Goal: Information Seeking & Learning: Learn about a topic

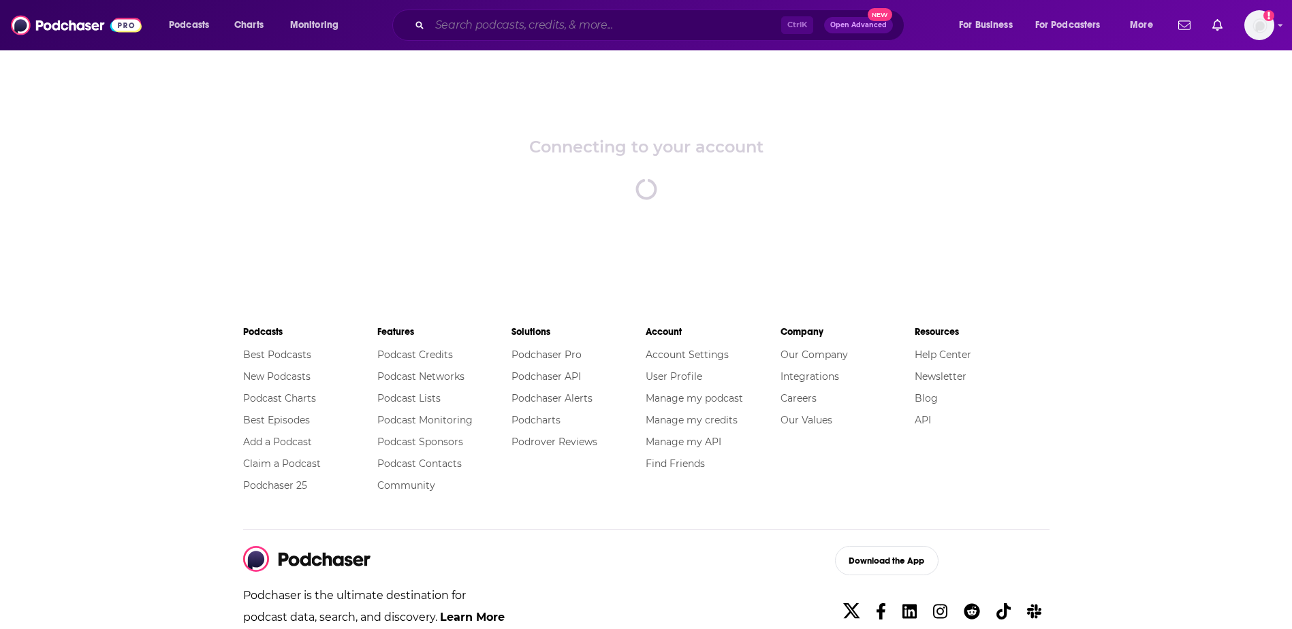
click at [626, 31] on input "Search podcasts, credits, & more..." at bounding box center [605, 25] width 351 height 22
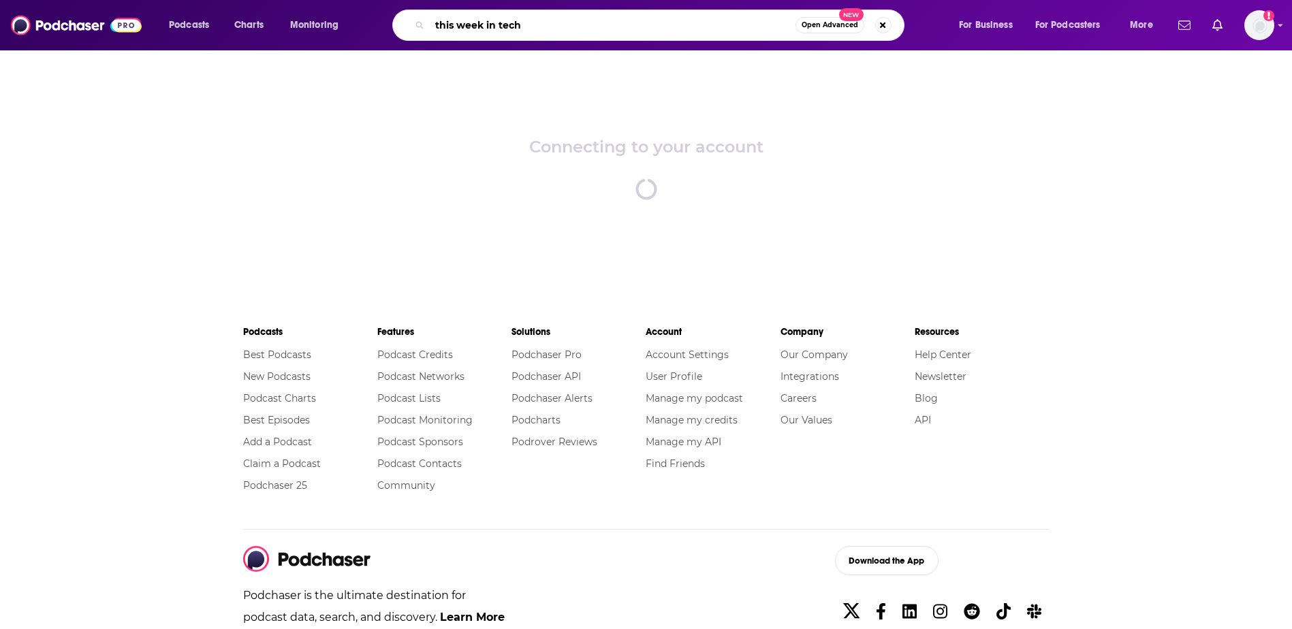
type input "this week in tech"
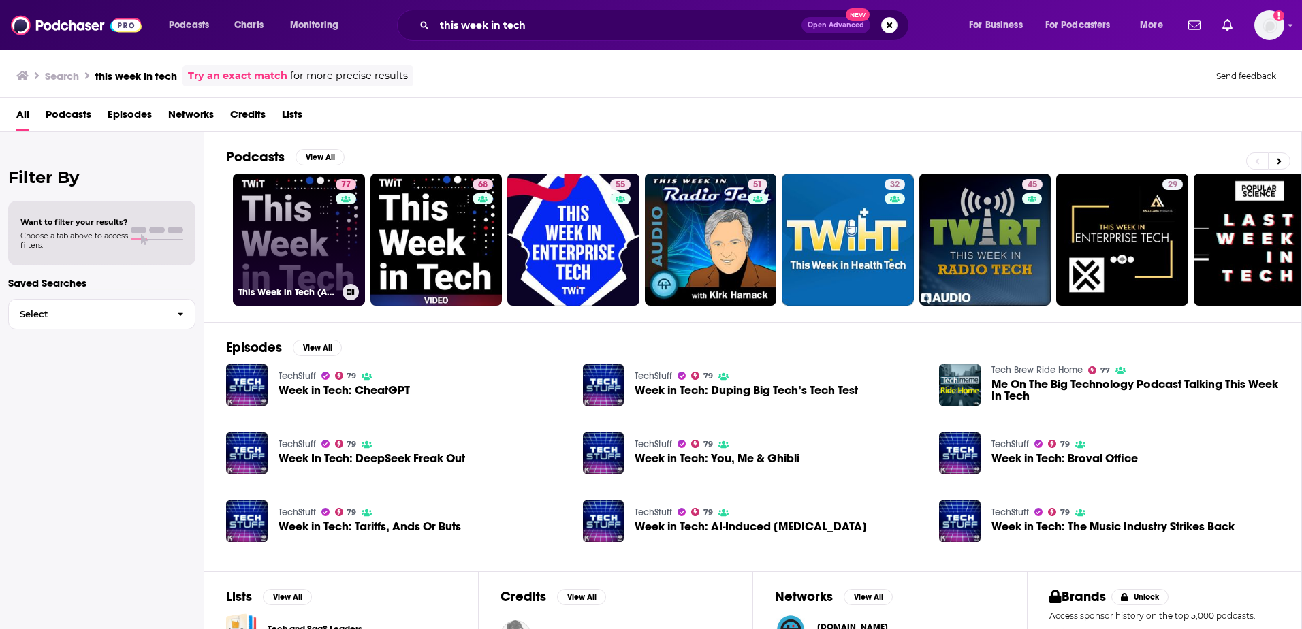
click at [311, 240] on link "77 This Week in Tech (Audio)" at bounding box center [299, 240] width 132 height 132
